Goal: Check status: Check status

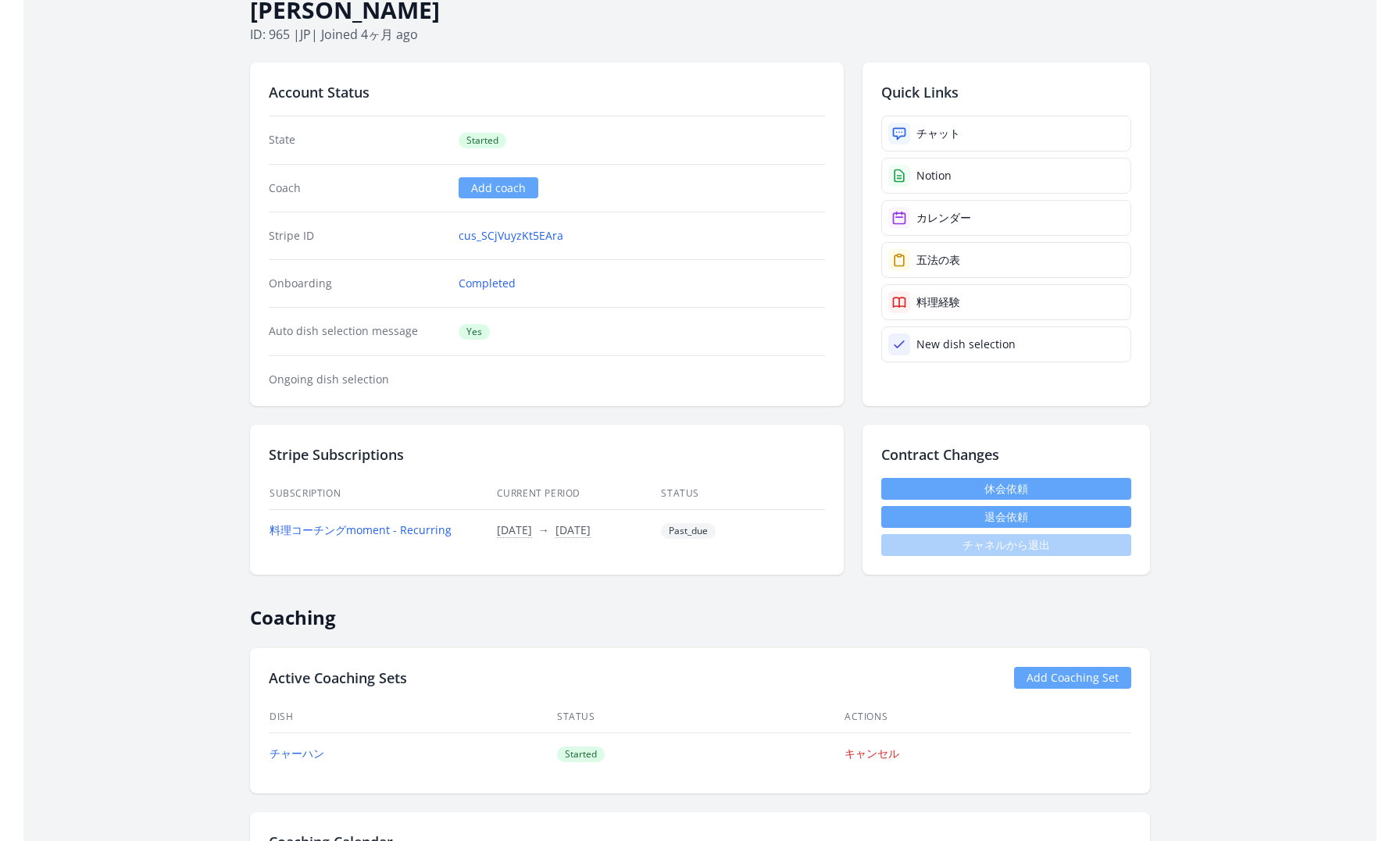
scroll to position [96, 0]
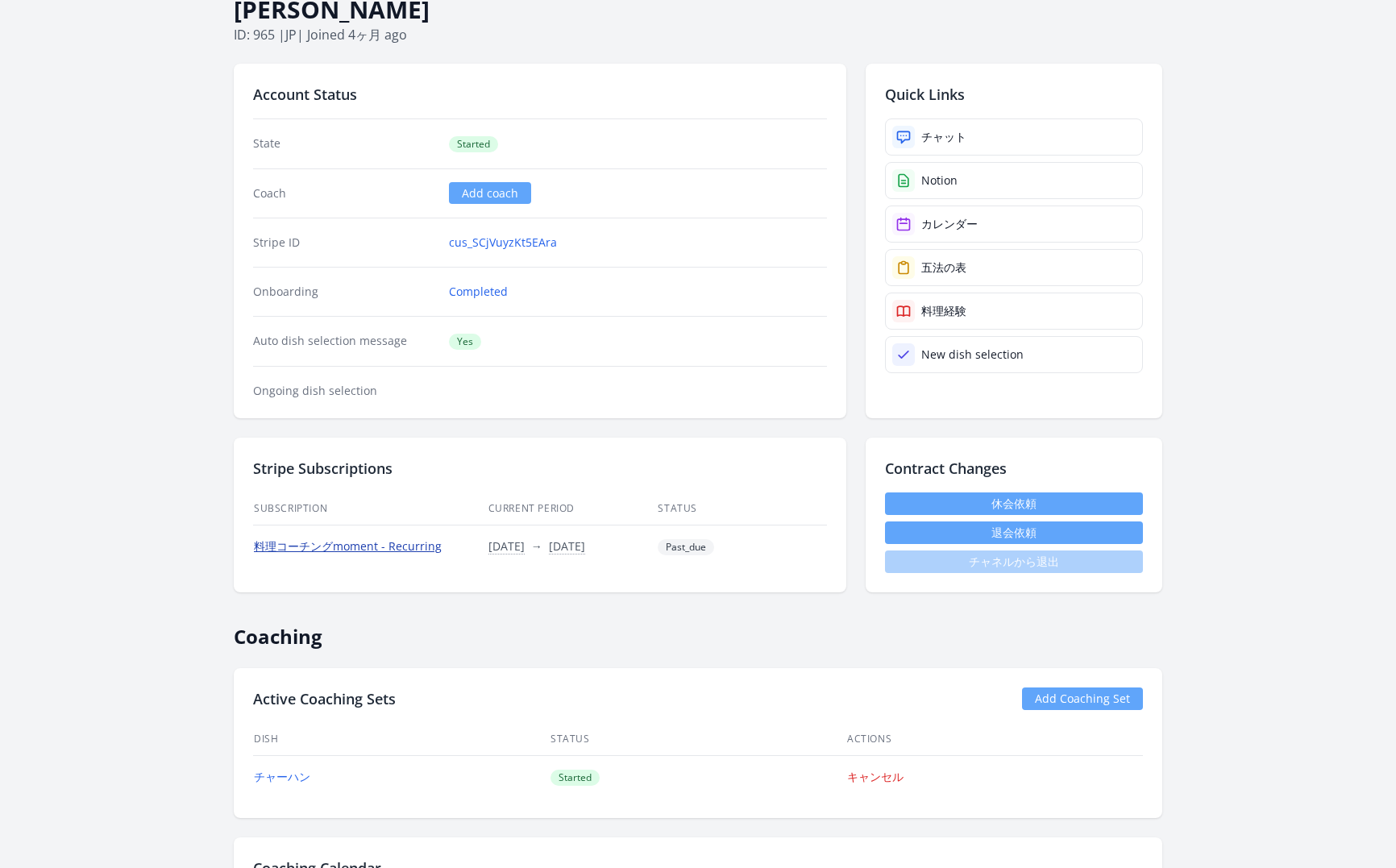
click at [356, 546] on link "料理コーチングmoment - Recurring" at bounding box center [347, 546] width 187 height 15
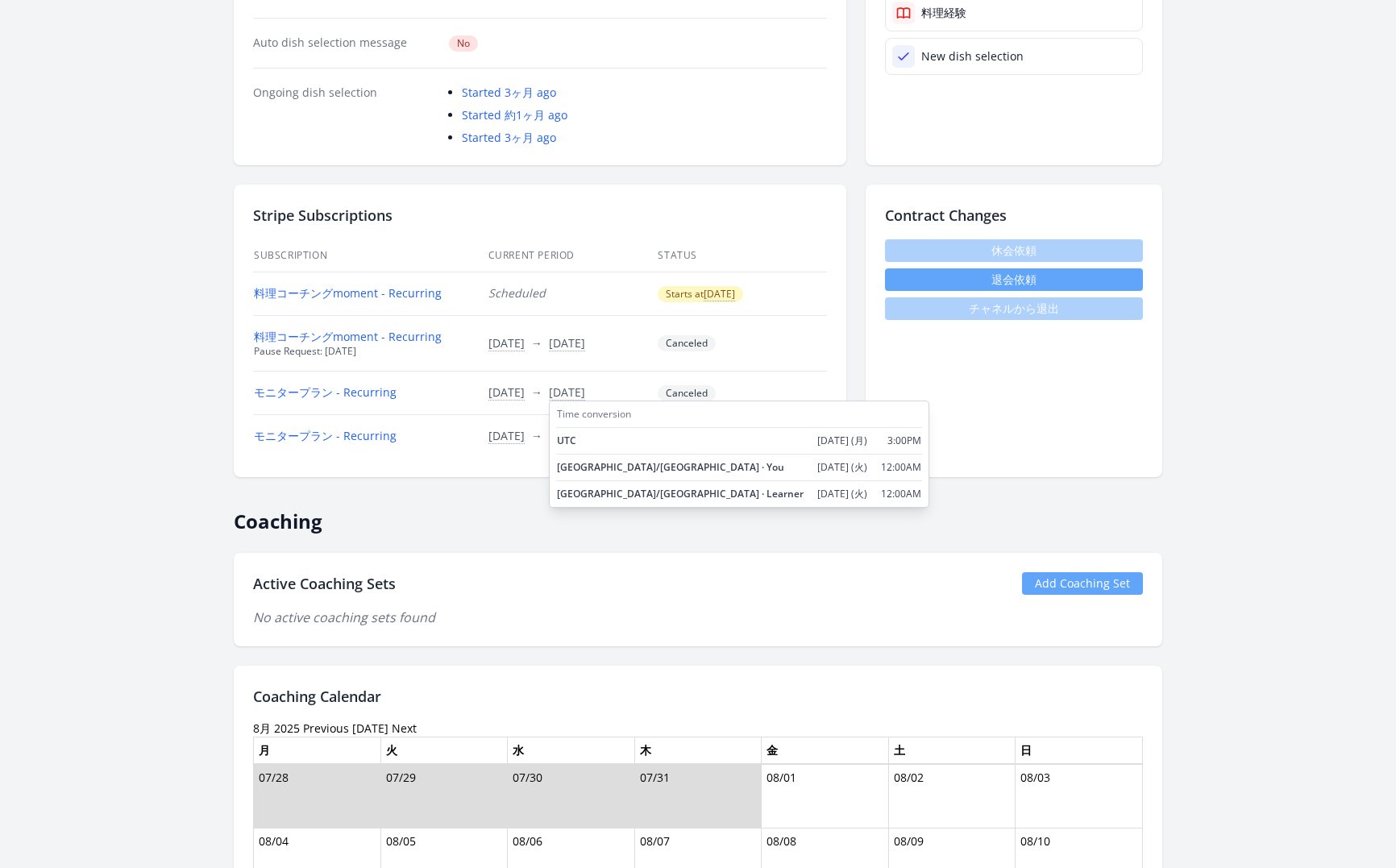
scroll to position [376, 0]
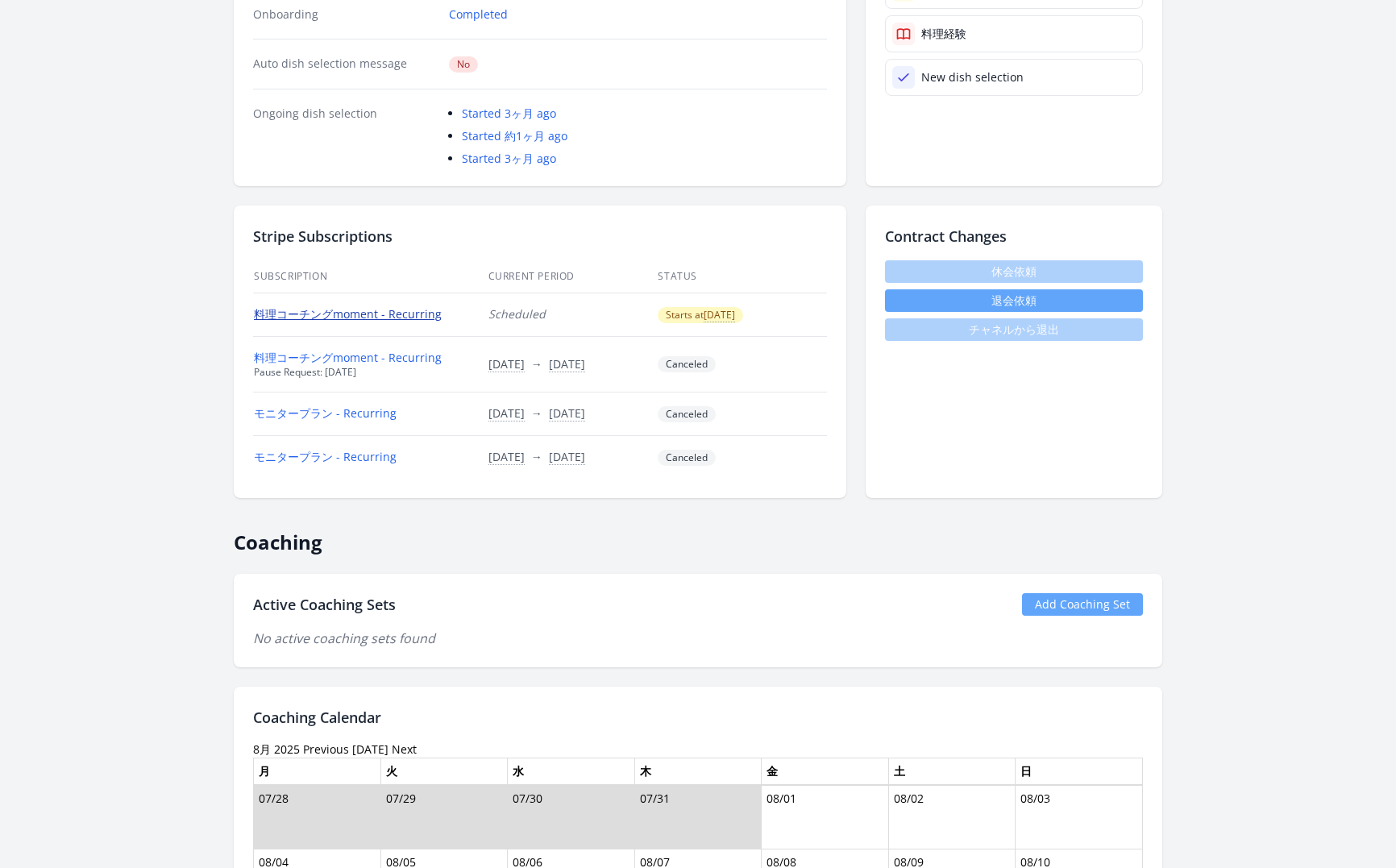
click at [400, 313] on link "料理コーチングmoment - Recurring" at bounding box center [347, 313] width 187 height 15
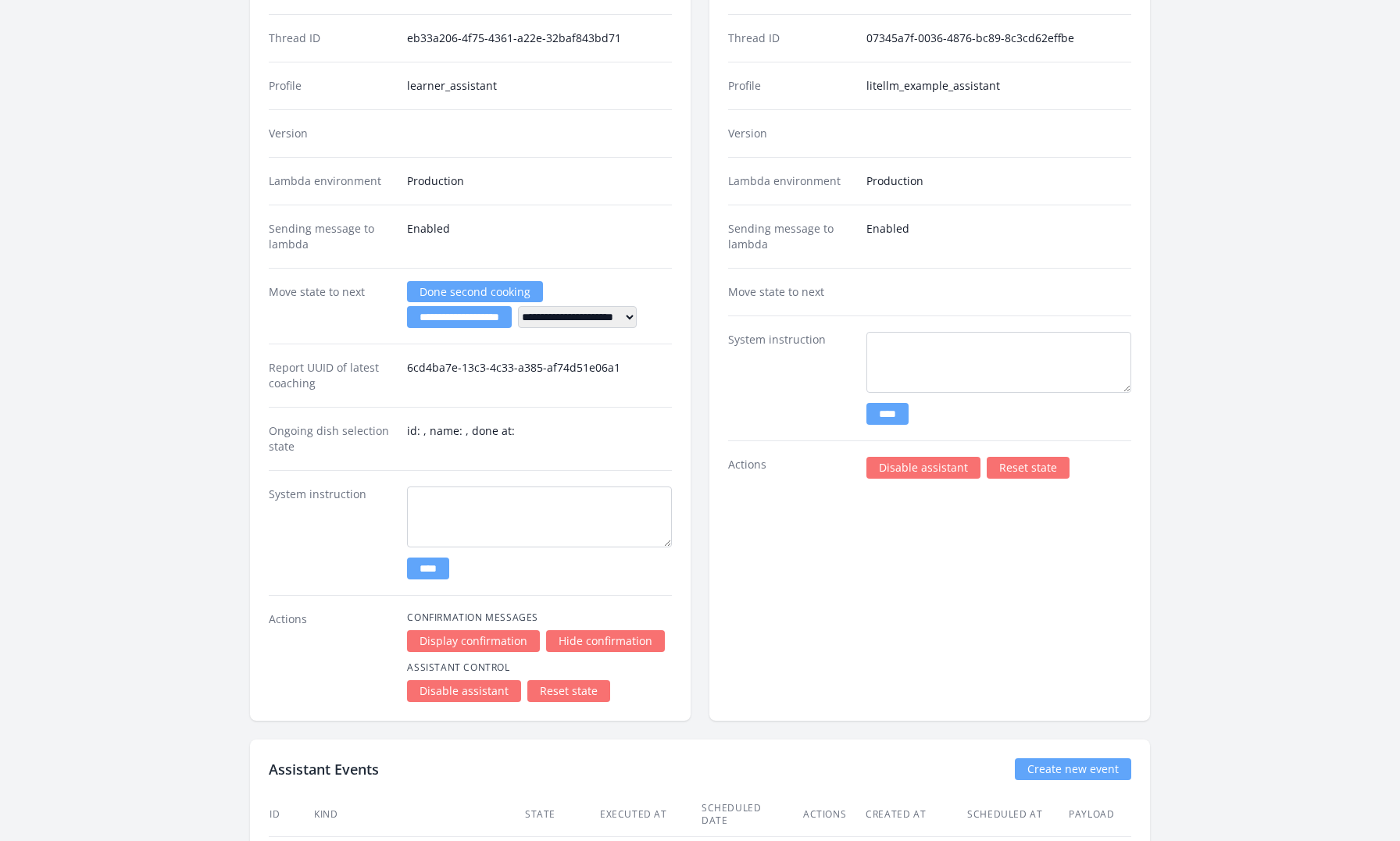
scroll to position [2121, 0]
